Goal: Transaction & Acquisition: Purchase product/service

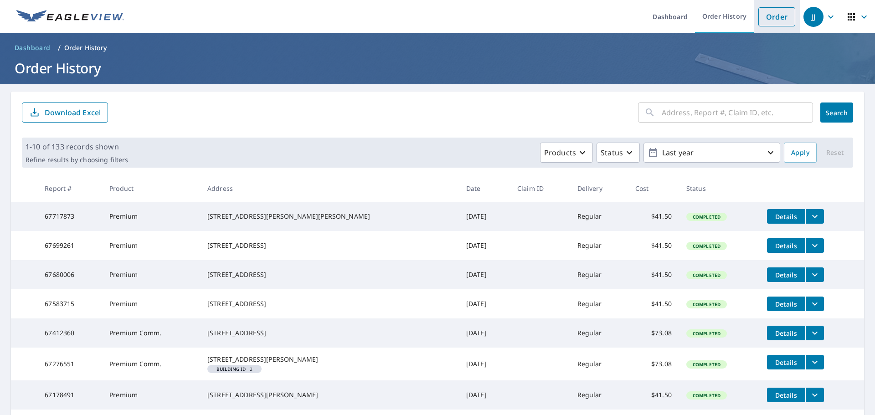
click at [760, 20] on link "Order" at bounding box center [777, 16] width 37 height 19
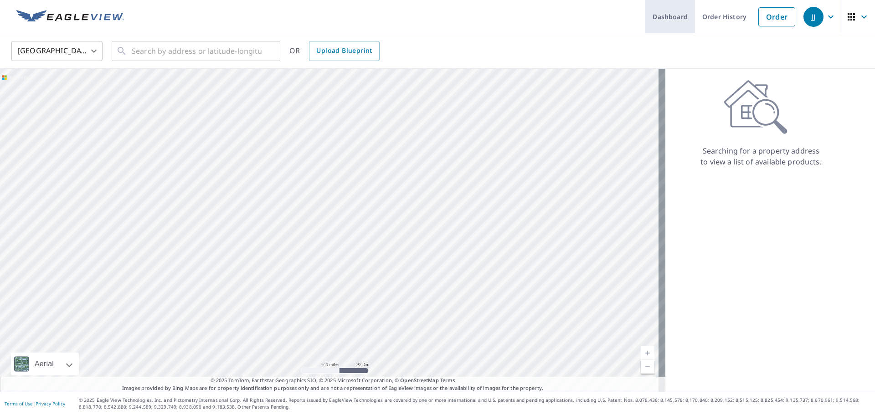
click at [675, 20] on link "Dashboard" at bounding box center [671, 16] width 50 height 33
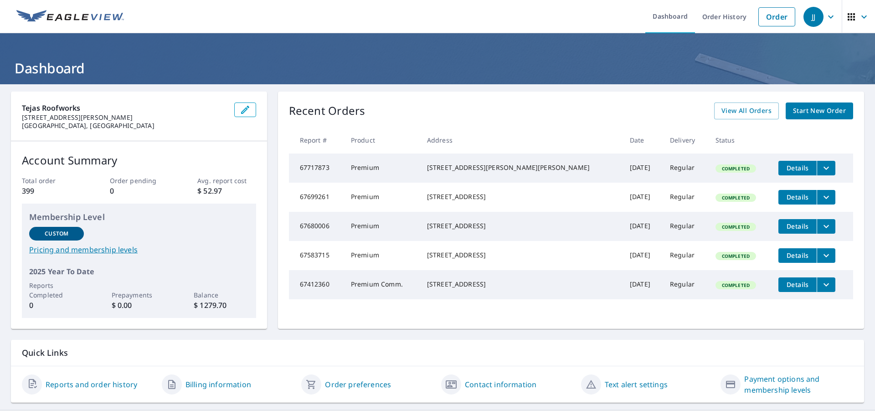
click at [859, 15] on icon "button" at bounding box center [864, 16] width 11 height 11
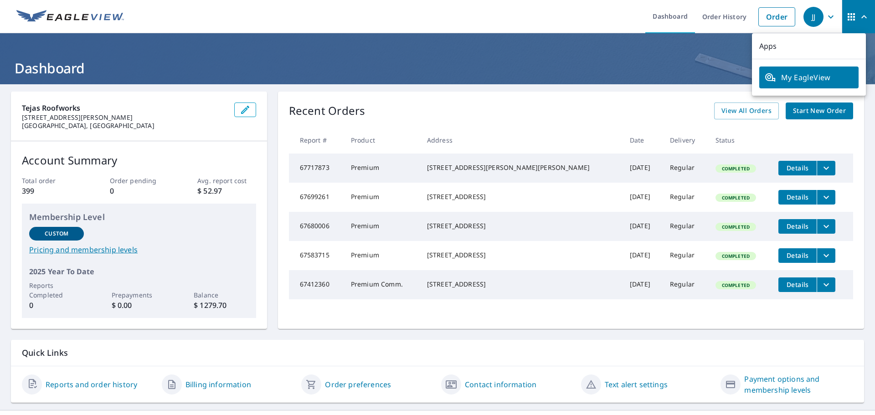
click at [664, 65] on h1 "Dashboard" at bounding box center [438, 68] width 854 height 19
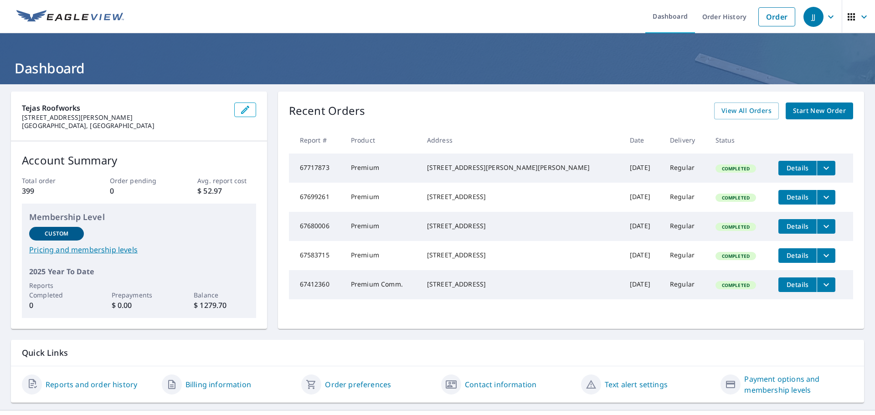
click at [815, 117] on link "Start New Order" at bounding box center [819, 111] width 67 height 17
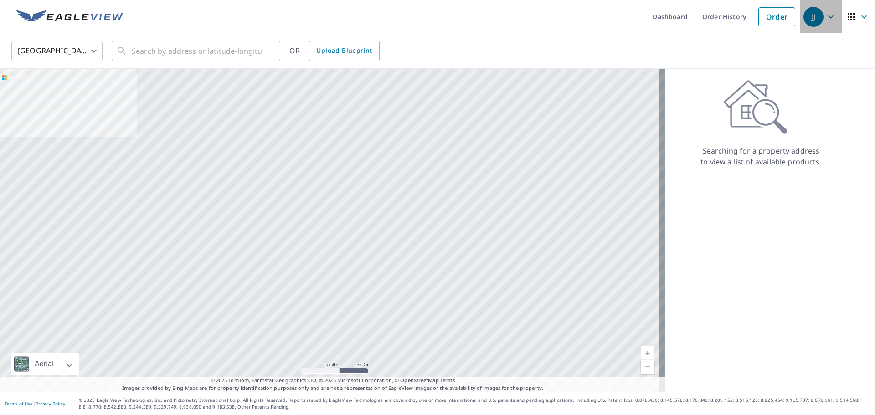
click at [827, 21] on icon "button" at bounding box center [831, 16] width 11 height 11
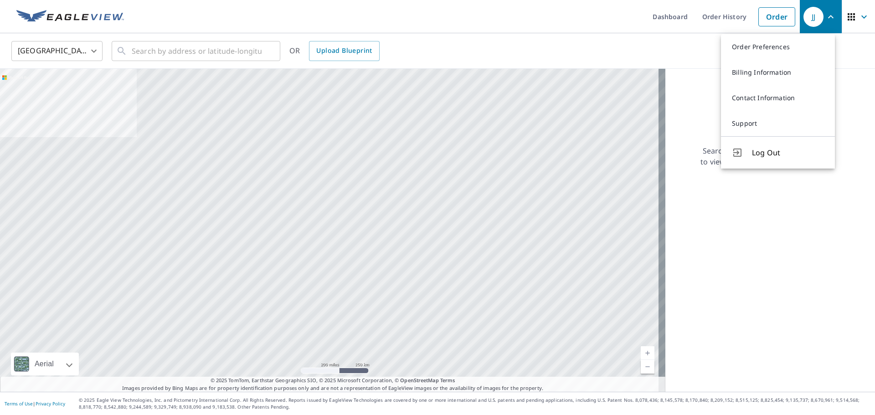
click at [553, 46] on div "United States [GEOGRAPHIC_DATA] ​ ​ OR Upload Blueprint" at bounding box center [435, 50] width 860 height 21
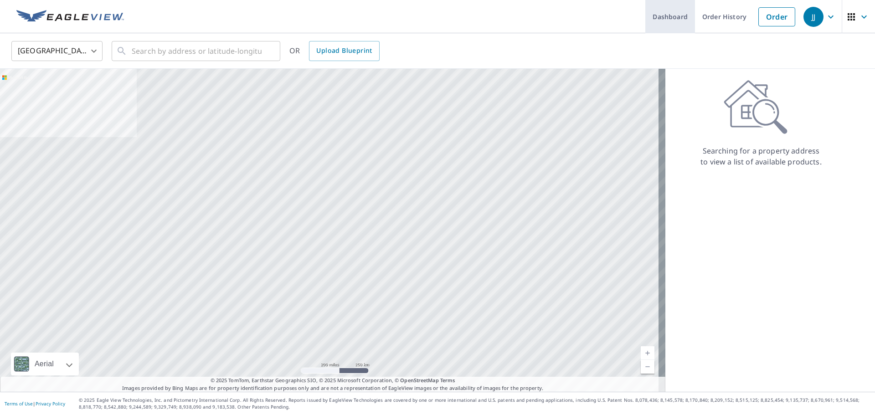
click at [685, 28] on link "Dashboard" at bounding box center [671, 16] width 50 height 33
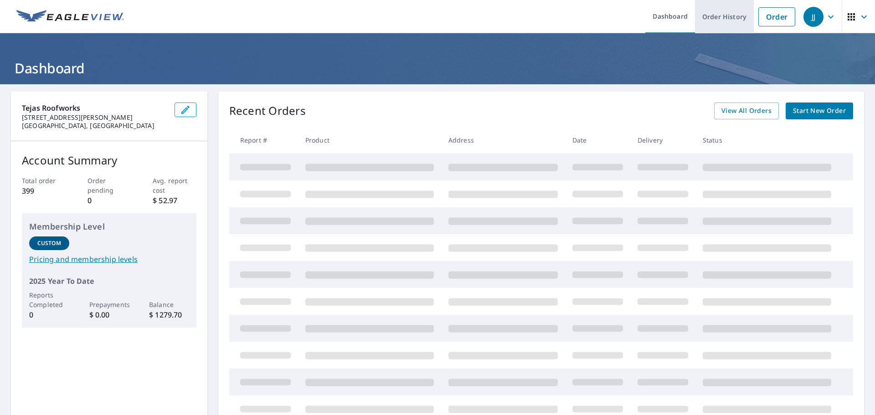
click at [728, 20] on link "Order History" at bounding box center [724, 16] width 59 height 33
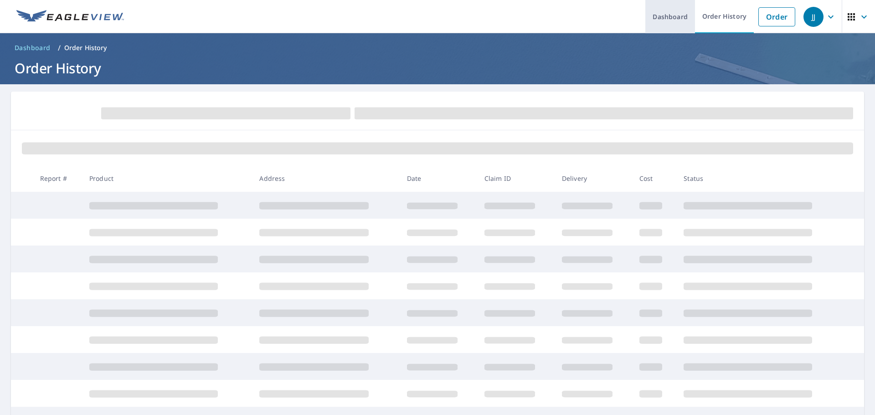
click at [663, 19] on link "Dashboard" at bounding box center [671, 16] width 50 height 33
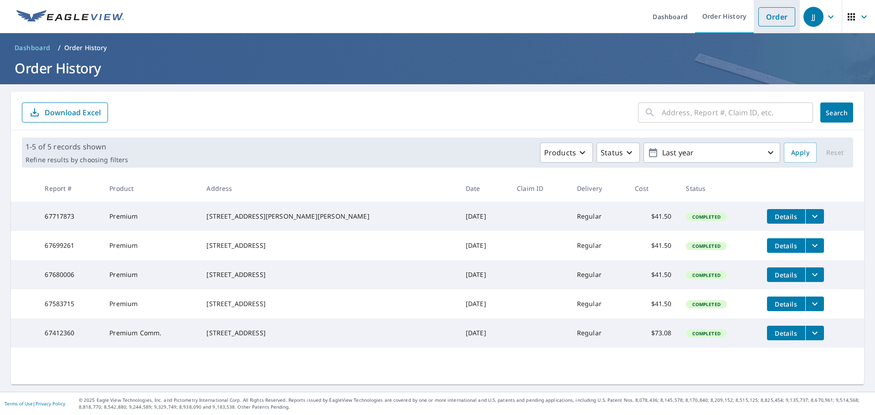
click at [771, 23] on link "Order" at bounding box center [777, 16] width 37 height 19
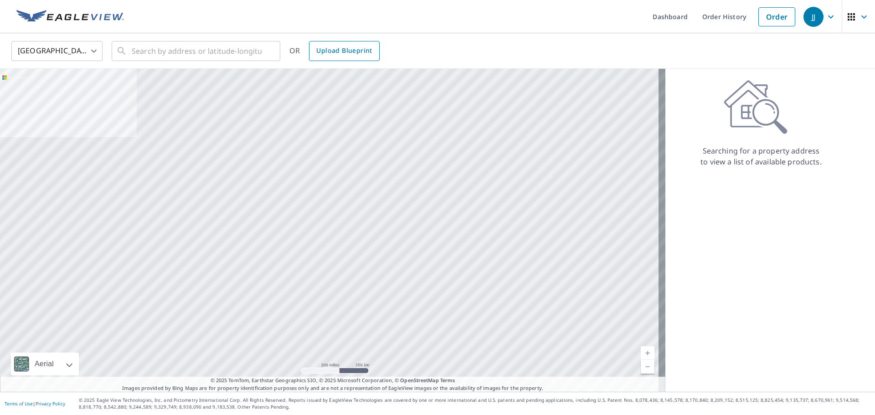
click at [346, 52] on span "Upload Blueprint" at bounding box center [344, 50] width 56 height 11
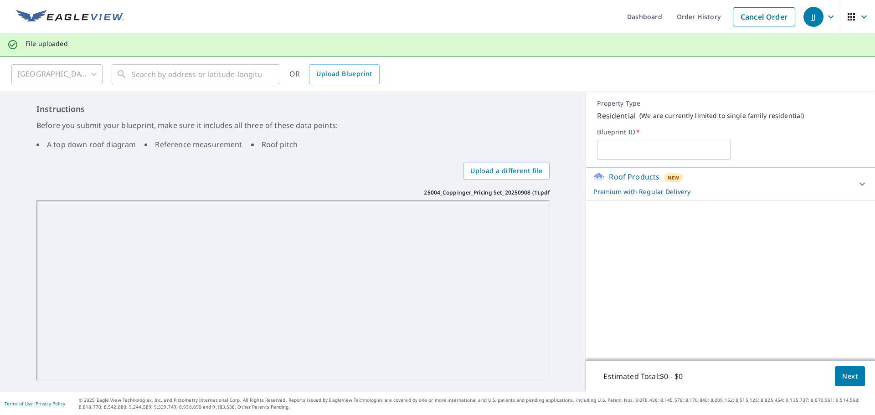
click at [618, 295] on div "Roof Products New Premium with Regular Delivery Premium $32.75 - $87 Delivery R…" at bounding box center [730, 264] width 289 height 193
click at [629, 286] on div "Roof Products New Premium with Regular Delivery Premium $32.75 - $87 Delivery R…" at bounding box center [730, 264] width 289 height 193
click at [597, 154] on input "text" at bounding box center [664, 150] width 134 height 26
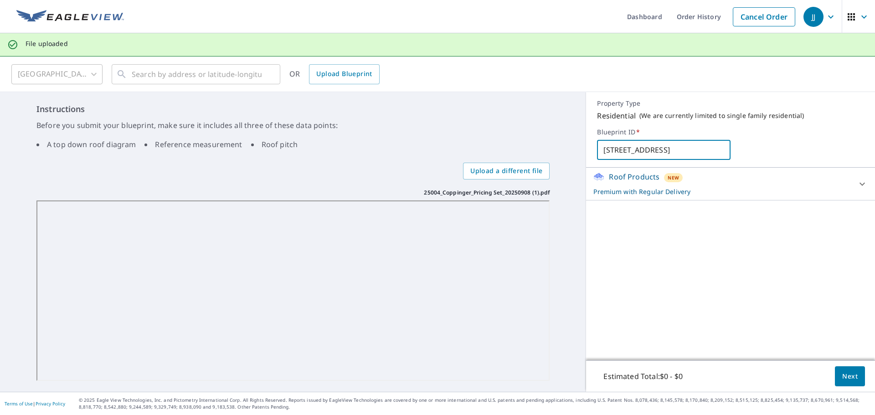
type input "[STREET_ADDRESS]"
click at [860, 185] on icon at bounding box center [862, 184] width 11 height 11
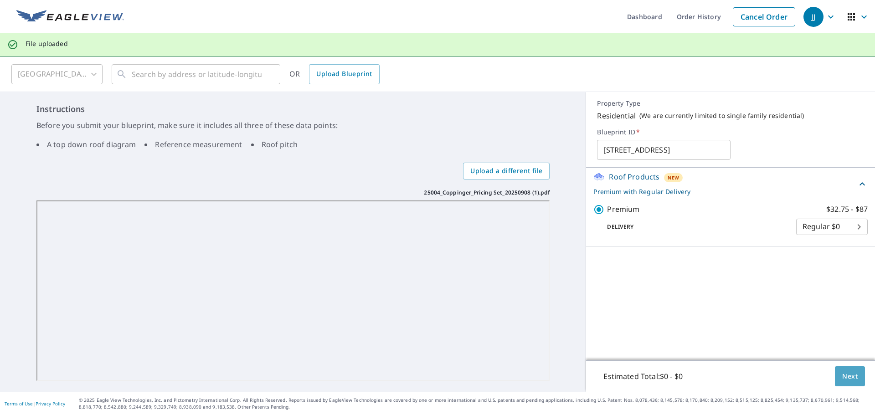
click at [844, 376] on span "Next" at bounding box center [851, 376] width 16 height 11
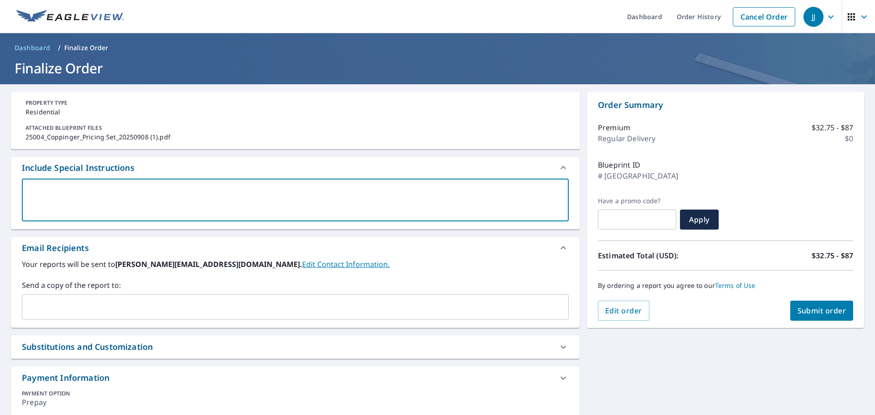
click at [78, 195] on textarea at bounding box center [295, 200] width 534 height 26
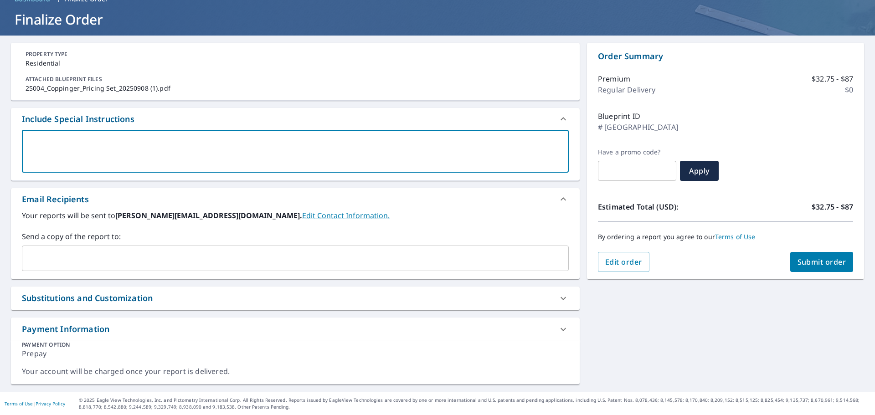
click at [95, 253] on input "text" at bounding box center [288, 258] width 525 height 17
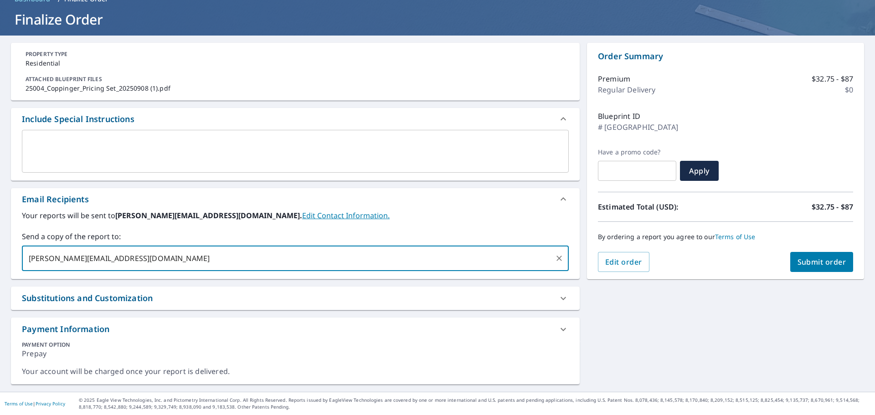
type input "[PERSON_NAME][EMAIL_ADDRESS][DOMAIN_NAME]"
click at [147, 171] on div "x ​" at bounding box center [295, 151] width 547 height 43
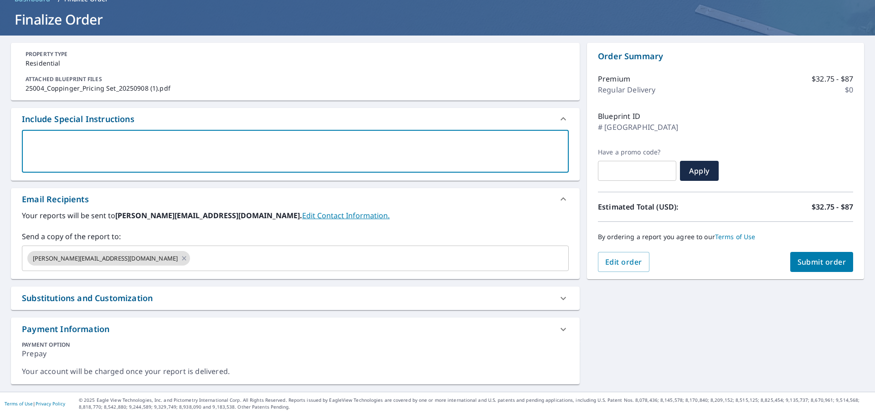
type textarea "p"
type textarea "x"
type textarea "pa"
type textarea "x"
type textarea "pag"
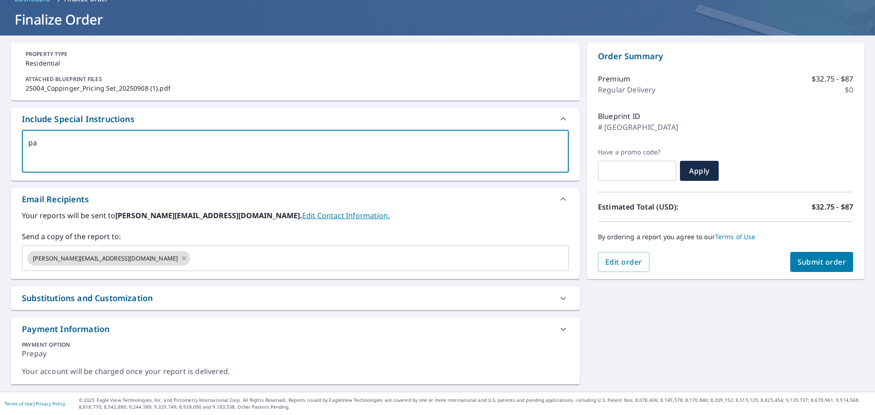
type textarea "x"
type textarea "page"
type textarea "x"
type textarea "page"
type textarea "x"
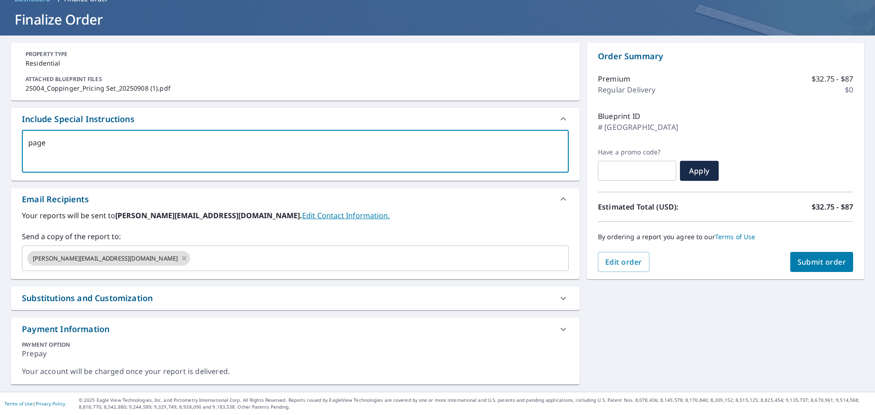
type textarea "page 3"
type textarea "x"
type textarea "page 3"
type textarea "x"
type textarea "page 3 i"
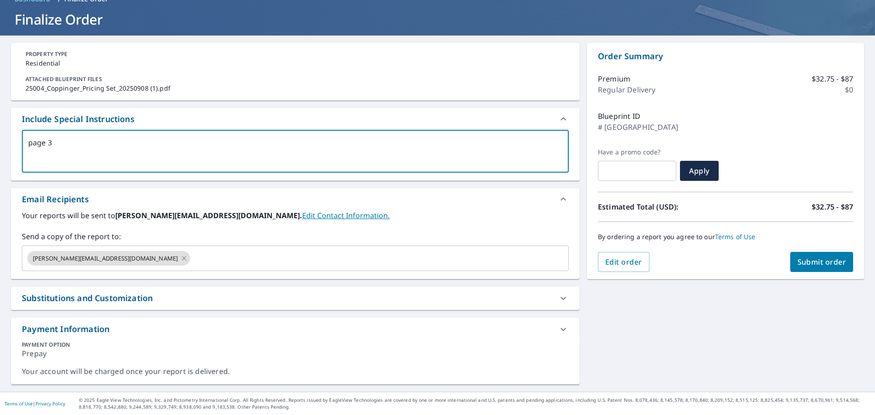
type textarea "x"
type textarea "page 3 is"
type textarea "x"
type textarea "page 3 is"
type textarea "x"
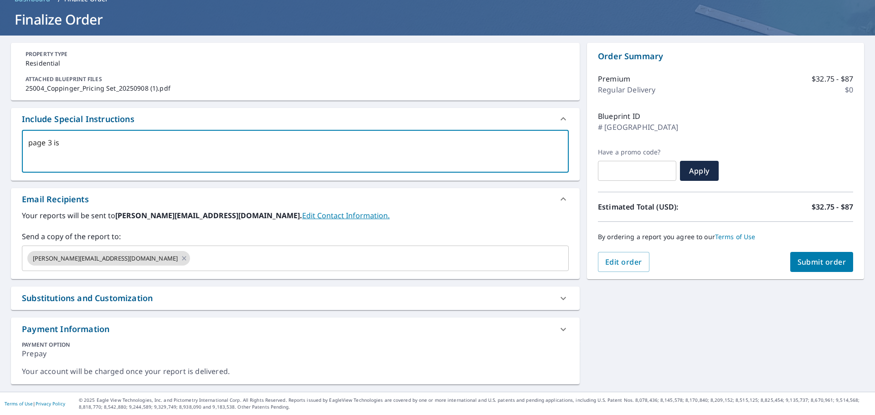
type textarea "page 3 is t"
type textarea "x"
type textarea "page 3 is th"
type textarea "x"
type textarea "page 3 is the"
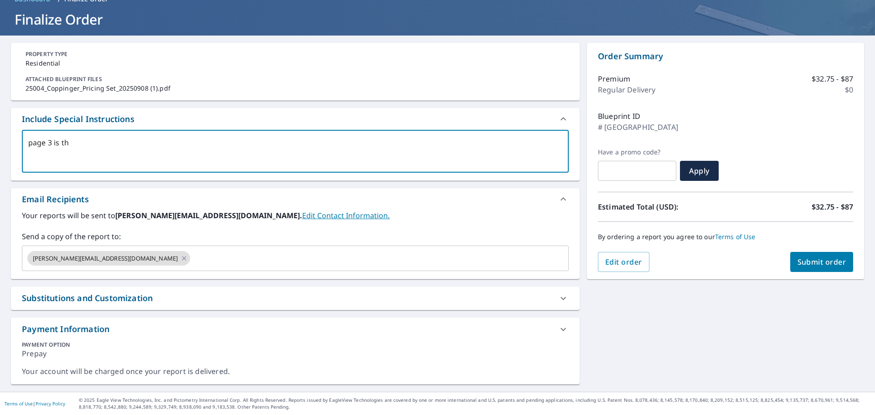
type textarea "x"
type textarea "page 3 is the"
type textarea "x"
type textarea "page 3 is the r"
type textarea "x"
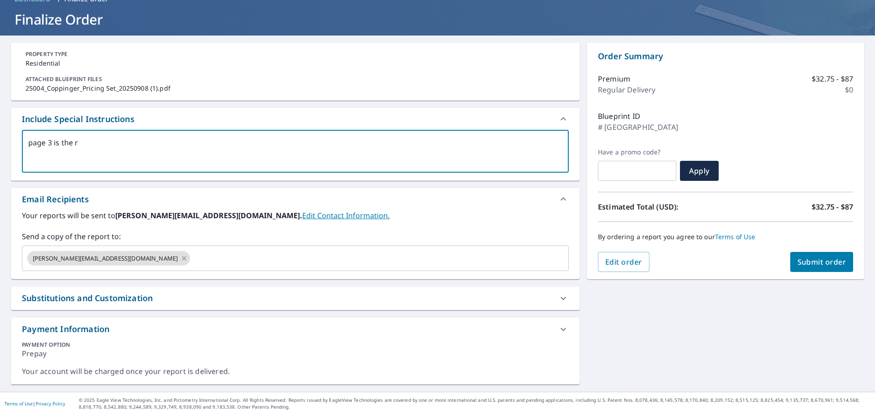
type textarea "page 3 is the ro"
type textarea "x"
type textarea "page 3 is the roo"
type textarea "x"
type textarea "page 3 is the roof"
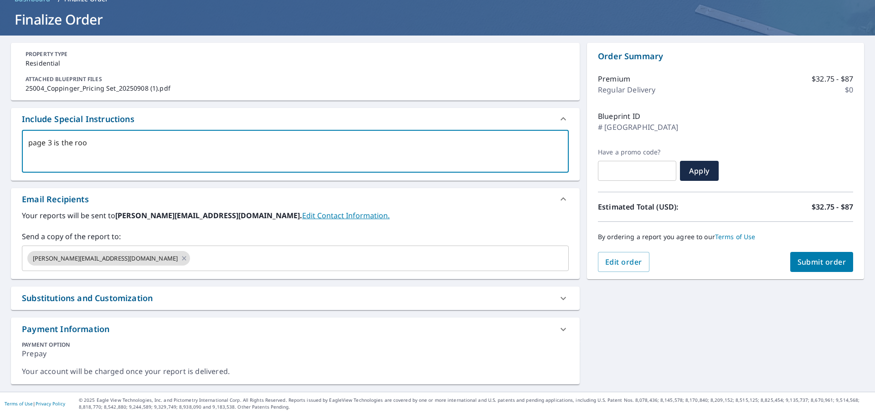
type textarea "x"
type textarea "page 3 is the roof"
type textarea "x"
type textarea "page 3 is the roof p"
type textarea "x"
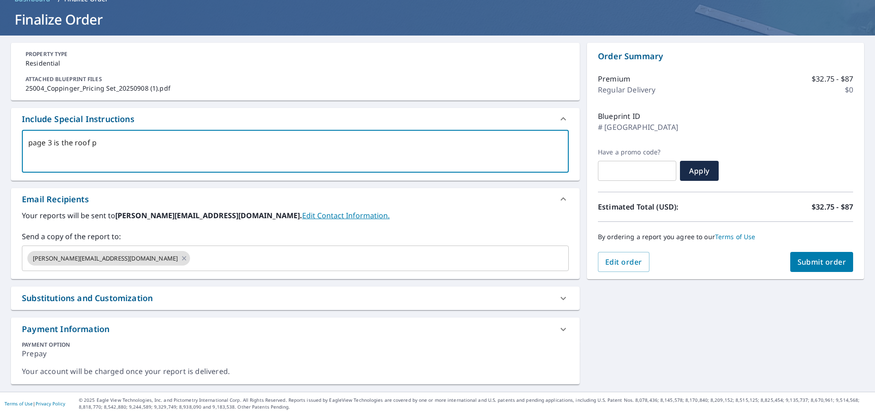
type textarea "page 3 is the roof pl"
type textarea "x"
type textarea "page 3 is the roof pla"
type textarea "x"
type textarea "page 3 is the roof plan"
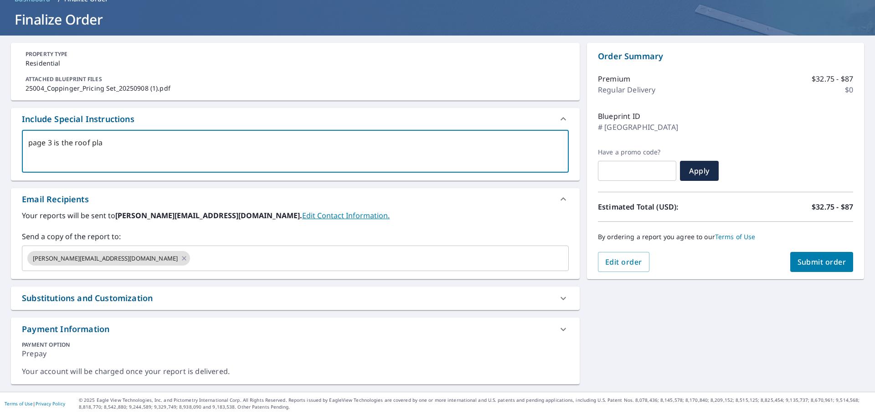
type textarea "x"
type textarea "page 3 is the roof plan"
click at [750, 369] on div "PROPERTY TYPE Residential ATTACHED BLUEPRINT FILES 25004_Coppinger_Pricing Set_…" at bounding box center [437, 214] width 875 height 357
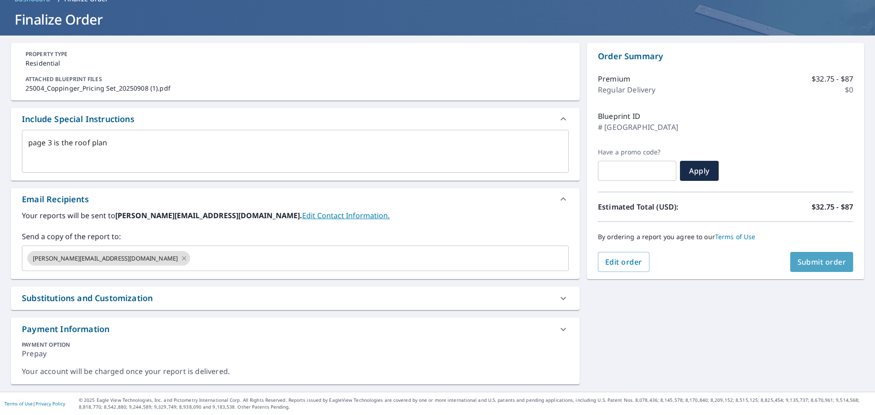
click at [825, 266] on span "Submit order" at bounding box center [822, 262] width 49 height 10
type textarea "x"
